Goal: Transaction & Acquisition: Obtain resource

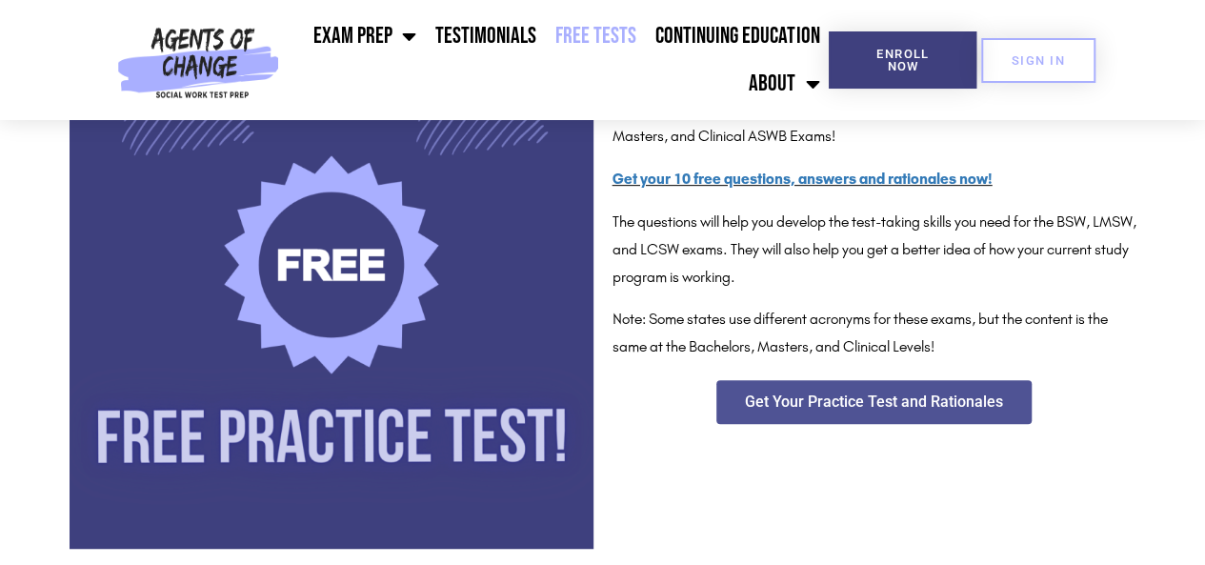
scroll to position [403, 0]
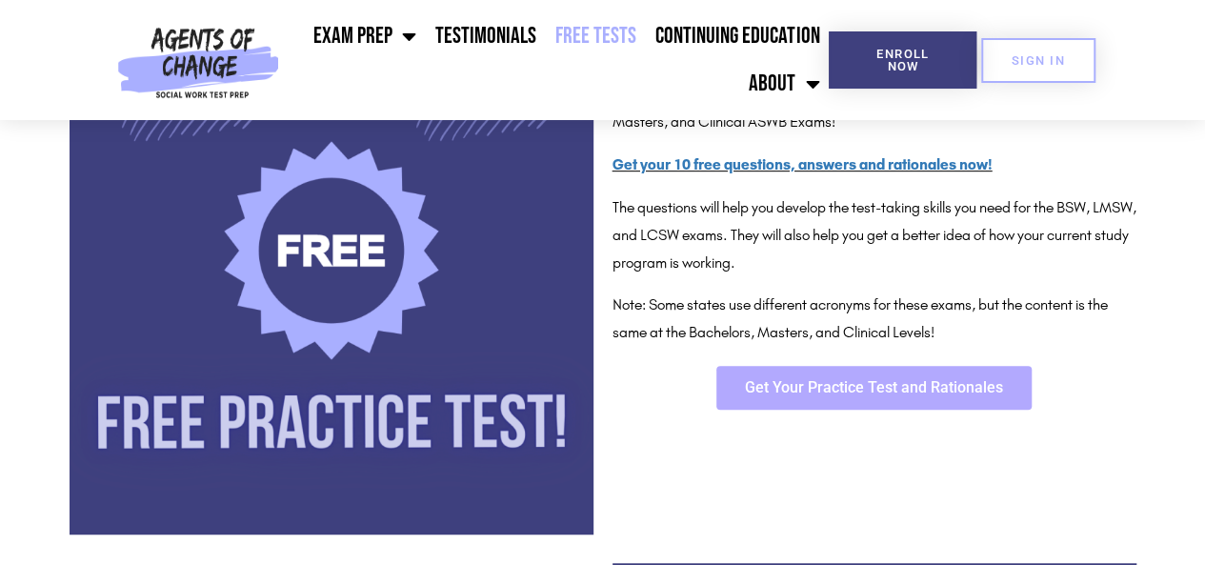
click at [788, 404] on link "Get Your Practice Test and Rationales" at bounding box center [873, 388] width 315 height 44
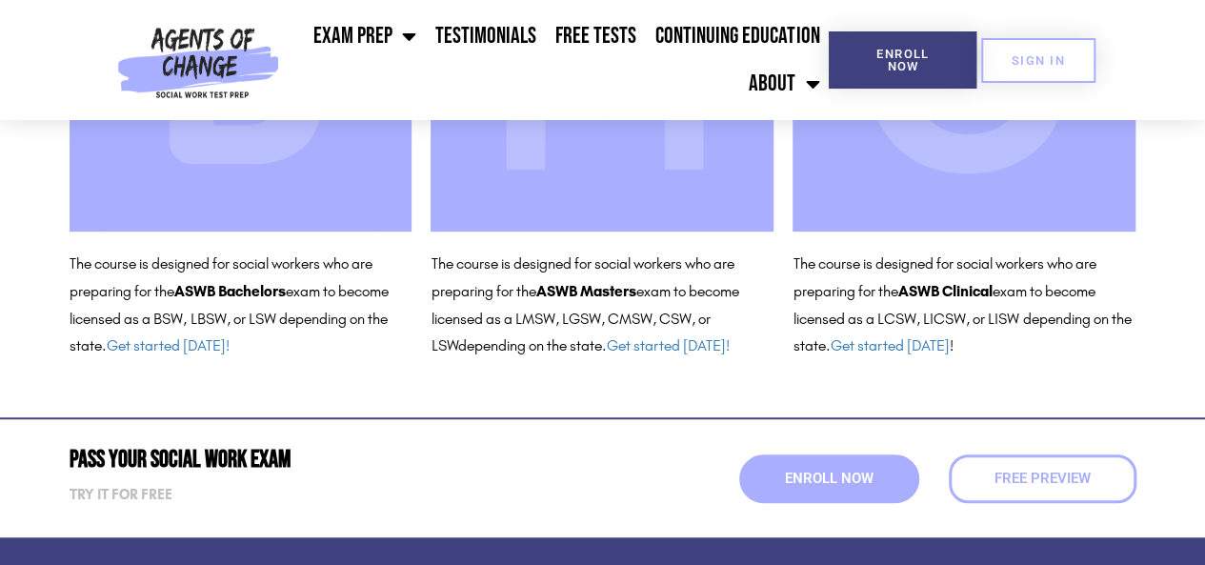
scroll to position [425, 0]
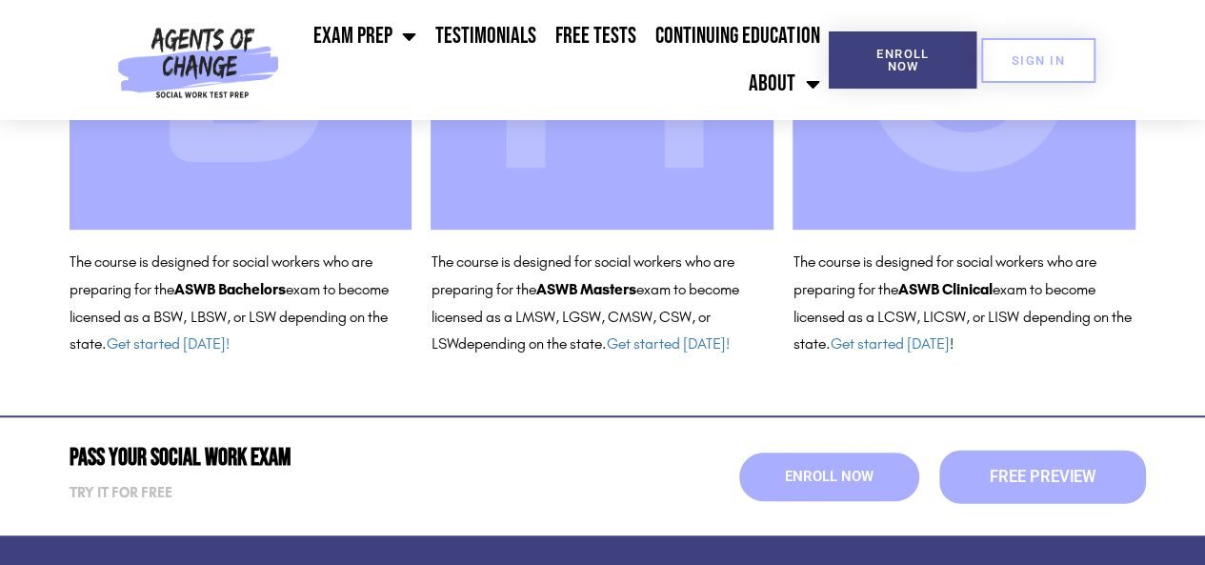
click at [1022, 478] on span "Free Preview" at bounding box center [1042, 477] width 106 height 16
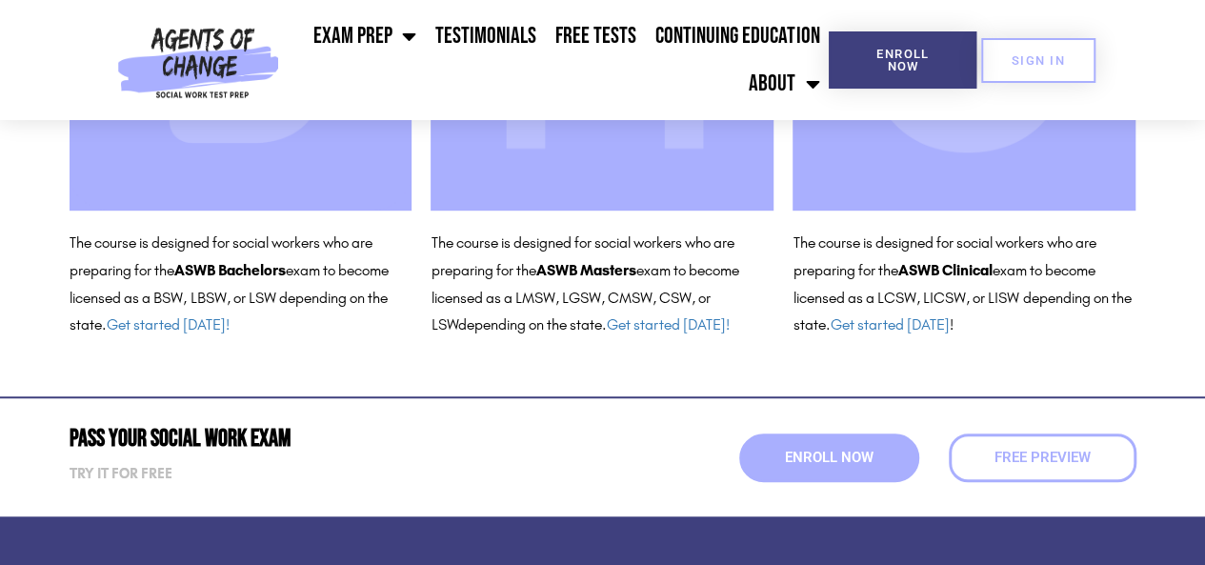
scroll to position [446, 0]
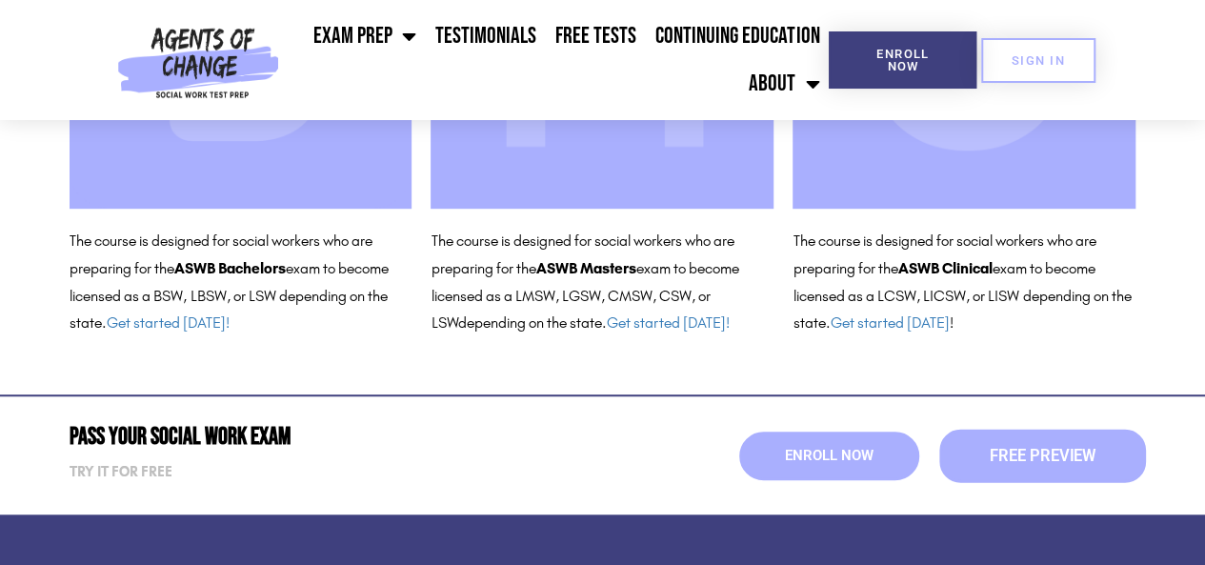
click at [1053, 441] on link "Free Preview" at bounding box center [1042, 455] width 207 height 53
